Goal: Check status: Check status

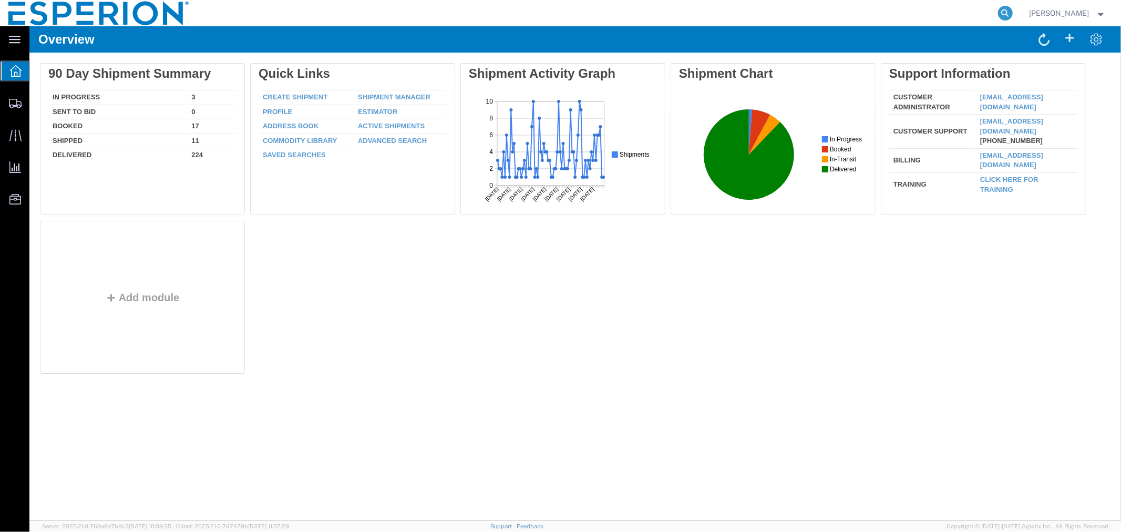
click at [999, 12] on icon at bounding box center [1005, 13] width 15 height 15
click at [937, 12] on input "search" at bounding box center [838, 13] width 320 height 25
paste input "BO2501B055"
click at [1005, 14] on icon at bounding box center [1005, 13] width 15 height 15
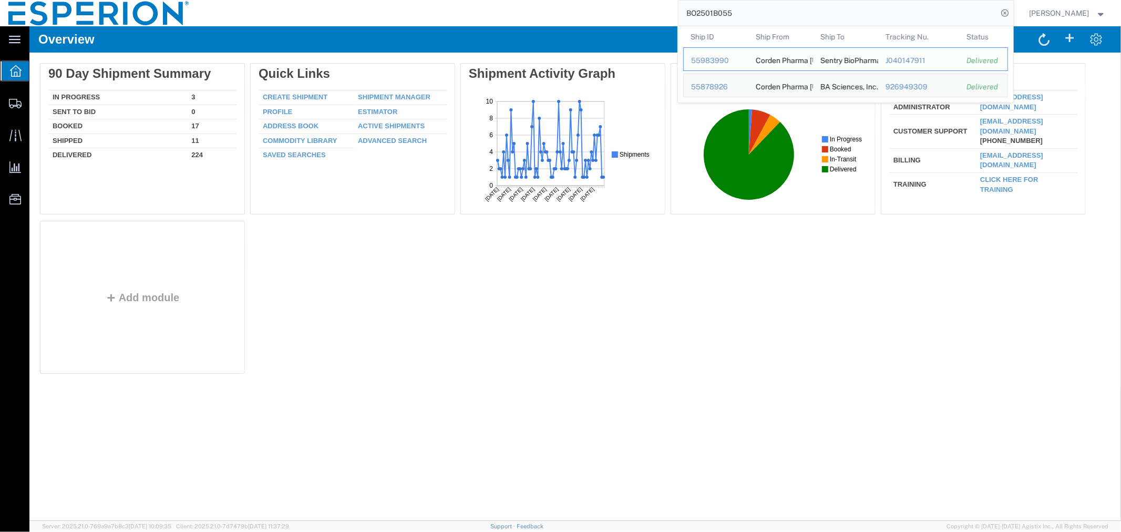
click at [707, 58] on div "55983990" at bounding box center [716, 60] width 50 height 11
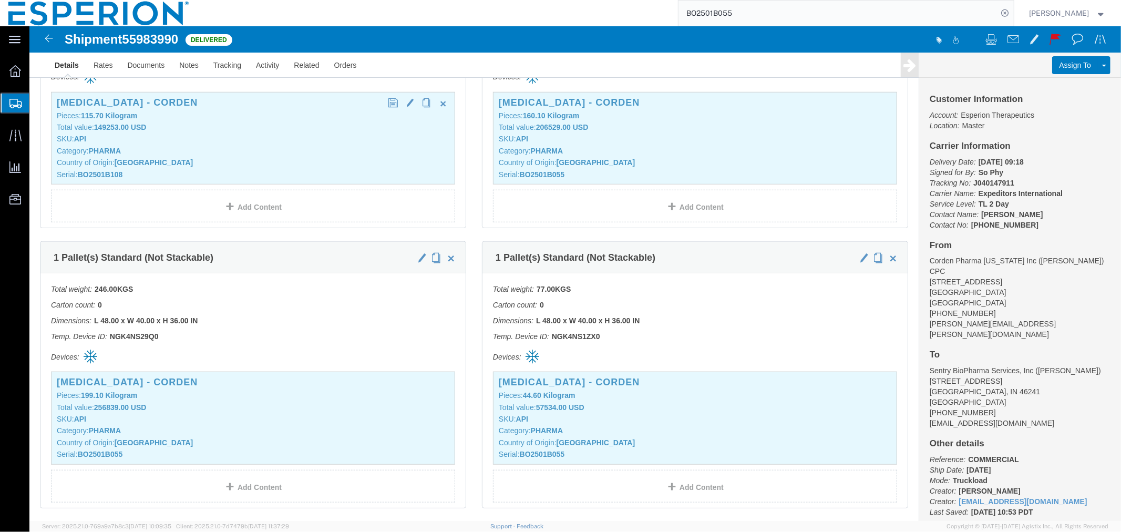
scroll to position [526, 0]
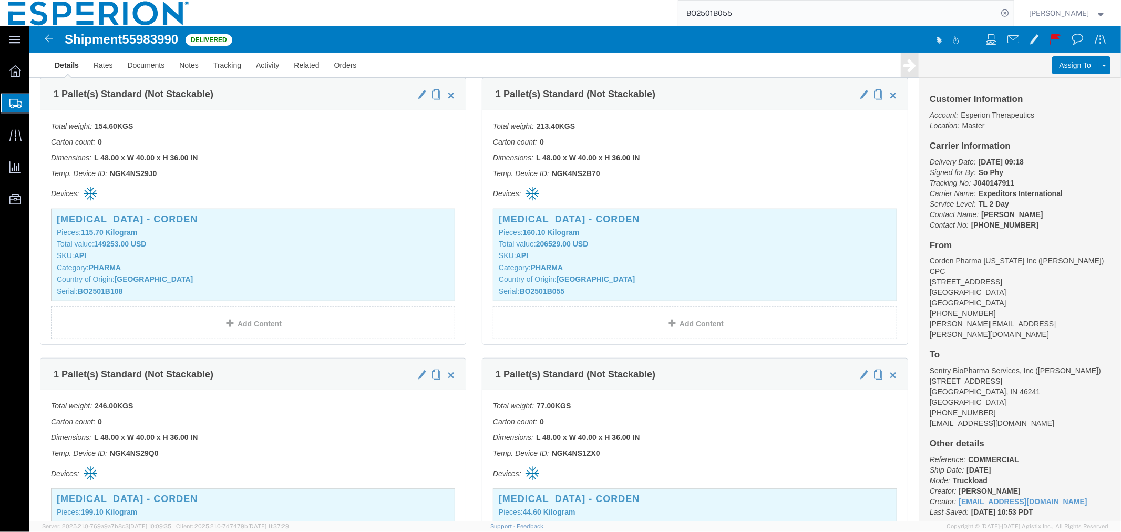
click at [754, 14] on input "BO2501B055" at bounding box center [838, 13] width 320 height 25
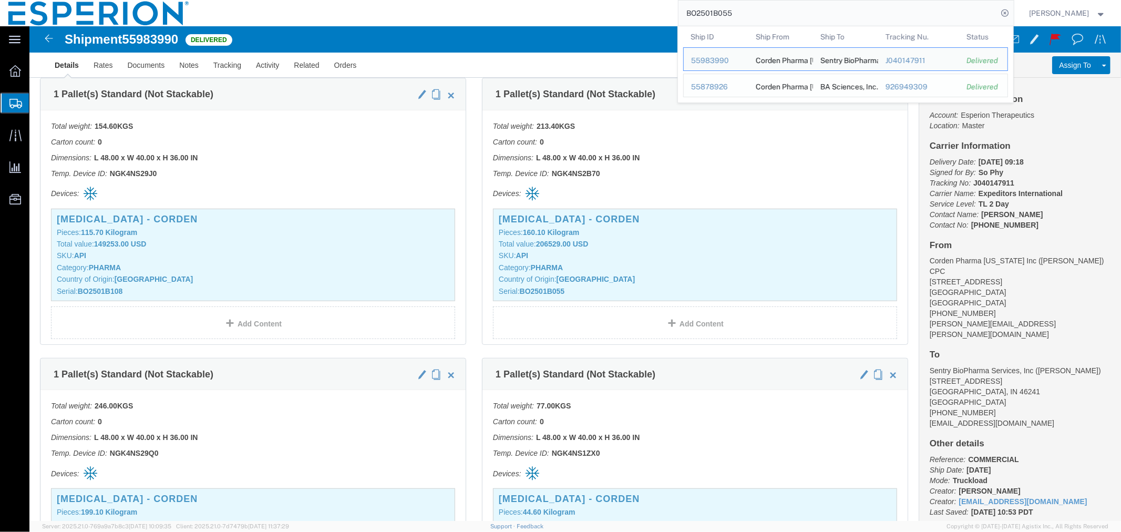
click at [708, 86] on div "55878926" at bounding box center [716, 86] width 50 height 11
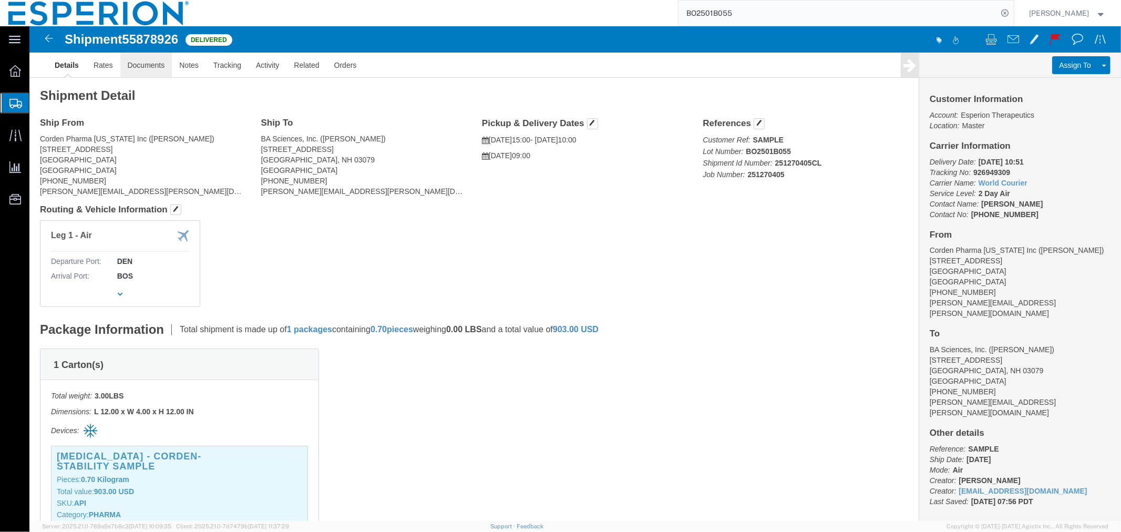
click link "Documents"
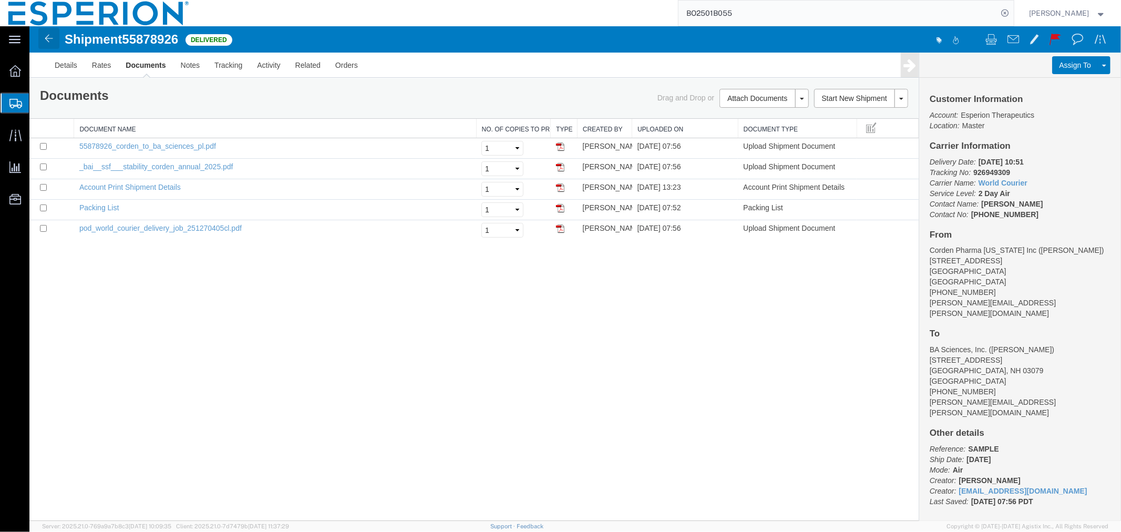
click at [49, 40] on img at bounding box center [48, 38] width 13 height 13
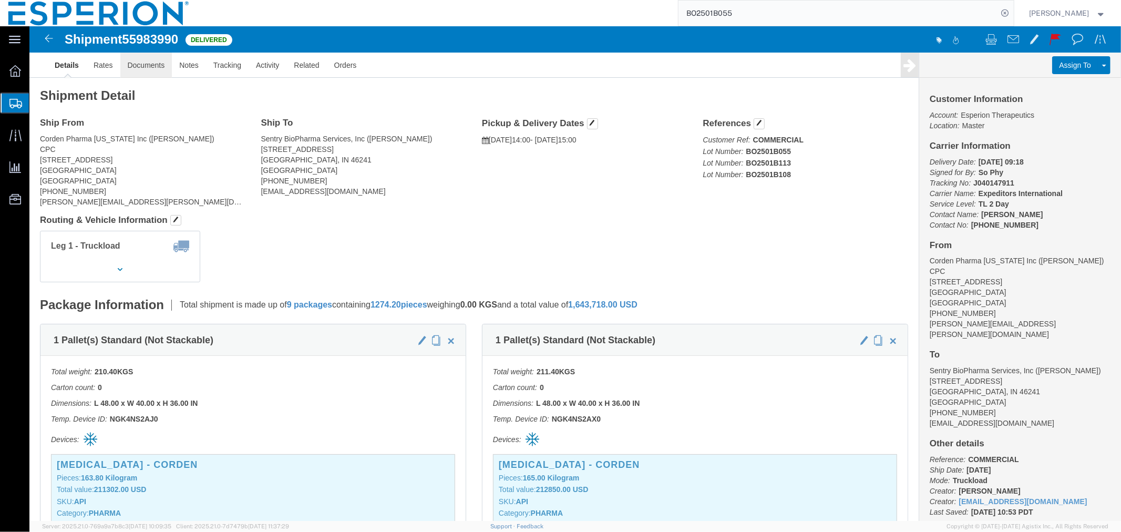
click link "Documents"
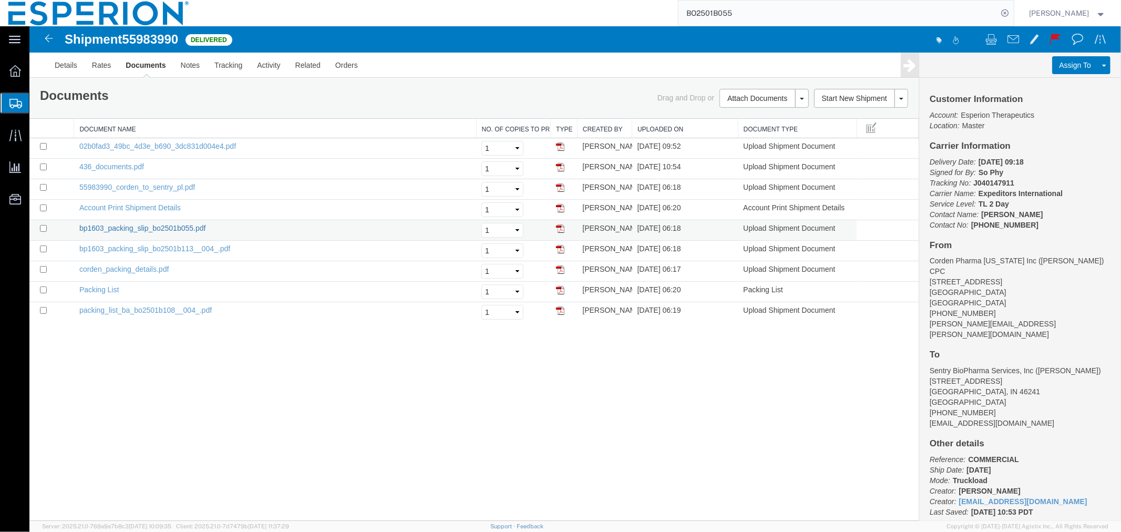
click at [170, 229] on link "bp1603_packing_slip_bo2501b055.pdf" at bounding box center [142, 227] width 127 height 8
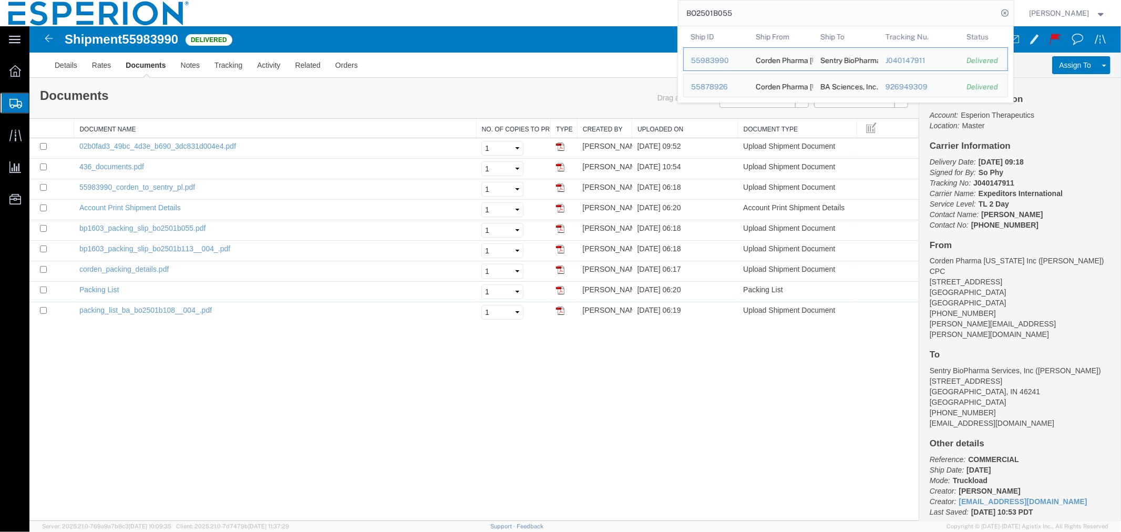
drag, startPoint x: 754, startPoint y: 11, endPoint x: 641, endPoint y: 9, distance: 112.5
click at [642, 9] on div "BO2501B055 Ship ID Ship From Ship To Tracking Nu. Status Ship ID 55983990 Ship …" at bounding box center [606, 13] width 816 height 26
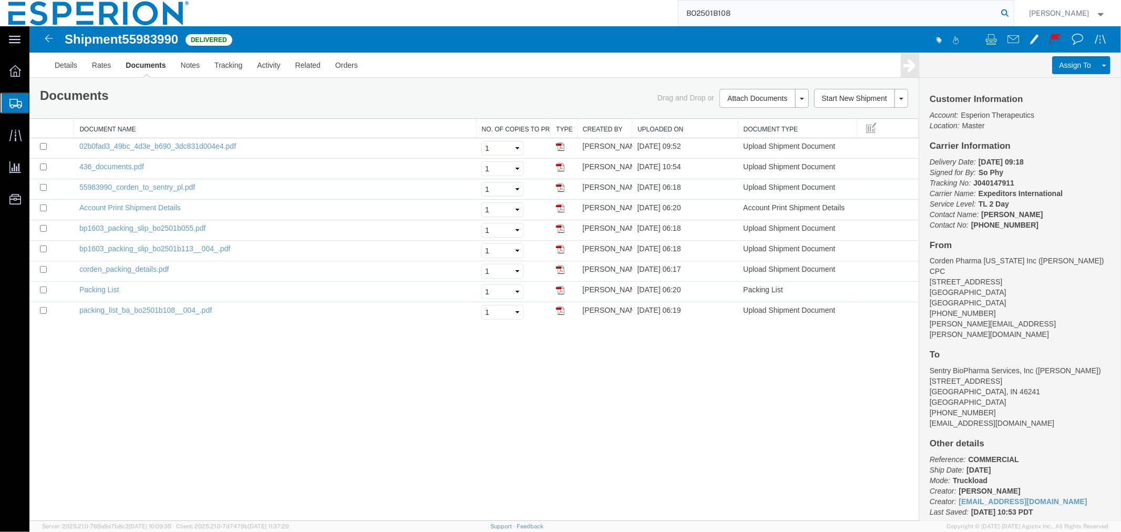
type input "BO2501B108"
click at [1002, 12] on icon at bounding box center [1005, 13] width 15 height 15
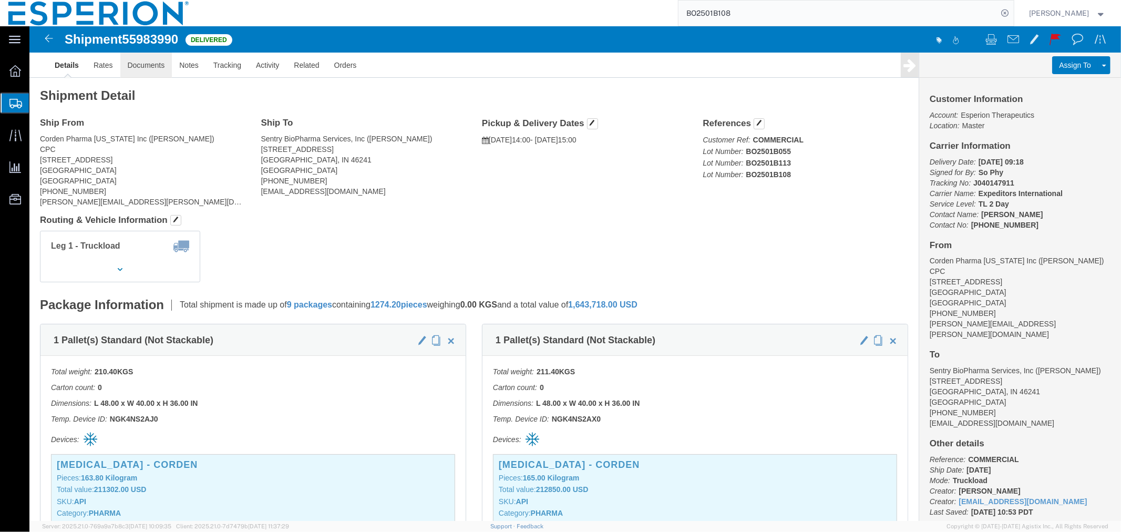
click link "Documents"
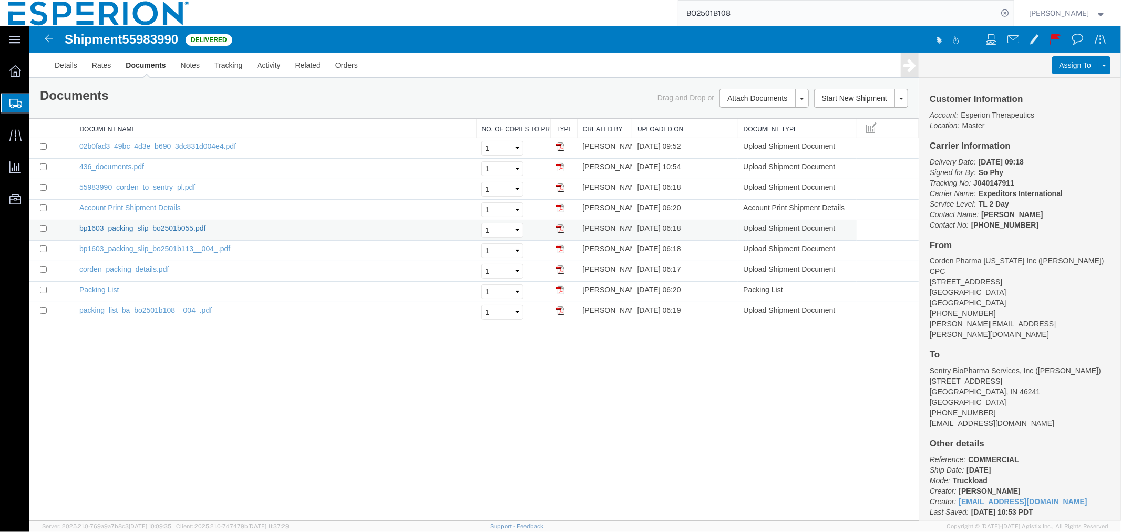
click at [183, 225] on link "bp1603_packing_slip_bo2501b055.pdf" at bounding box center [142, 227] width 127 height 8
click at [188, 246] on link "bp1603_packing_slip_bo2501b113__004_.pdf" at bounding box center [154, 248] width 151 height 8
click at [54, 66] on link "Details" at bounding box center [65, 64] width 37 height 25
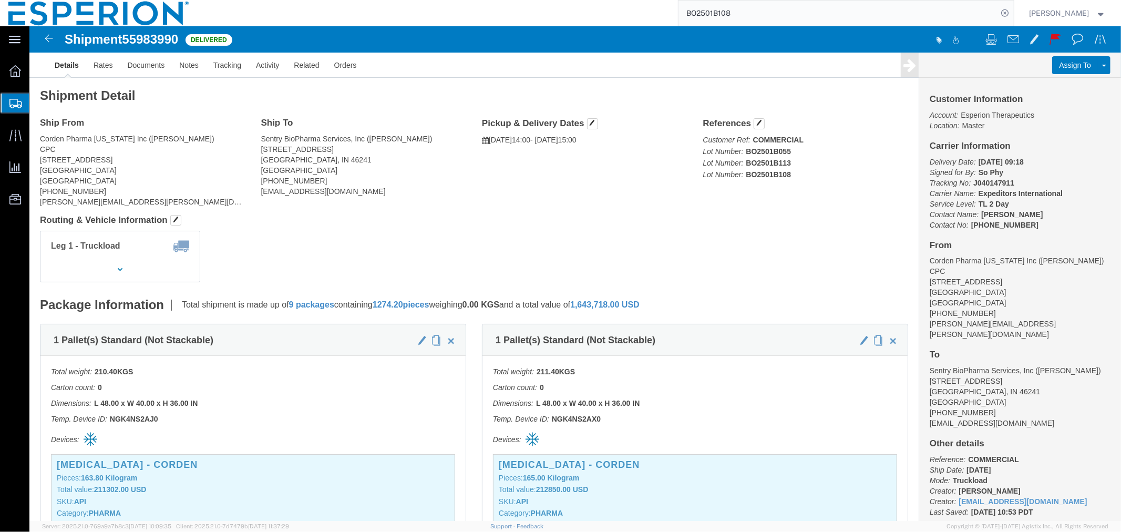
scroll to position [117, 0]
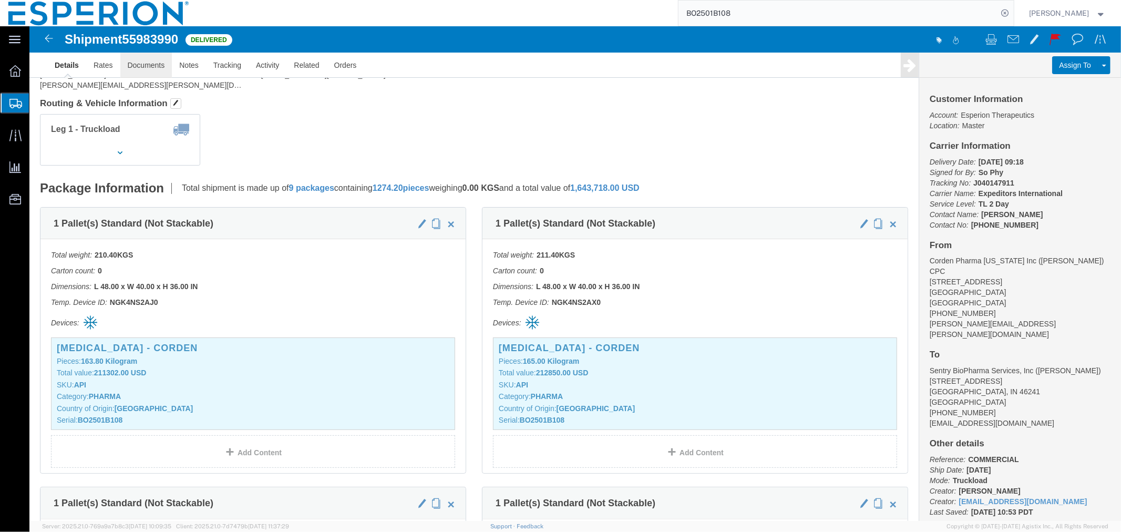
click link "Documents"
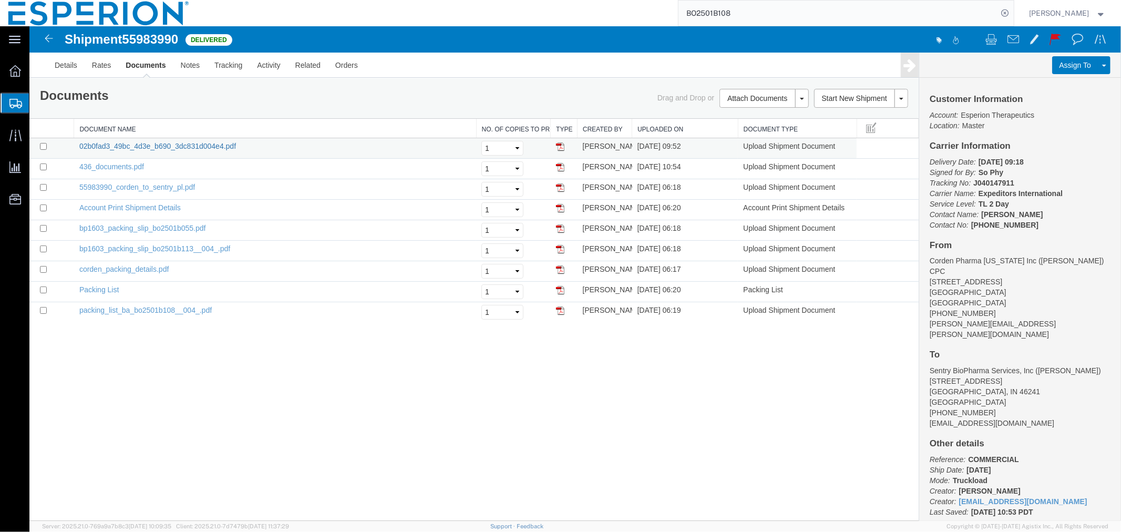
click at [182, 143] on link "02b0fad3_49bc_4d3e_b690_3dc831d004e4.pdf" at bounding box center [157, 145] width 157 height 8
drag, startPoint x: 169, startPoint y: 310, endPoint x: 333, endPoint y: 266, distance: 169.8
click at [169, 310] on link "packing_list_ba_bo2501b108__004_.pdf" at bounding box center [145, 309] width 132 height 8
